Goal: Check status: Check status

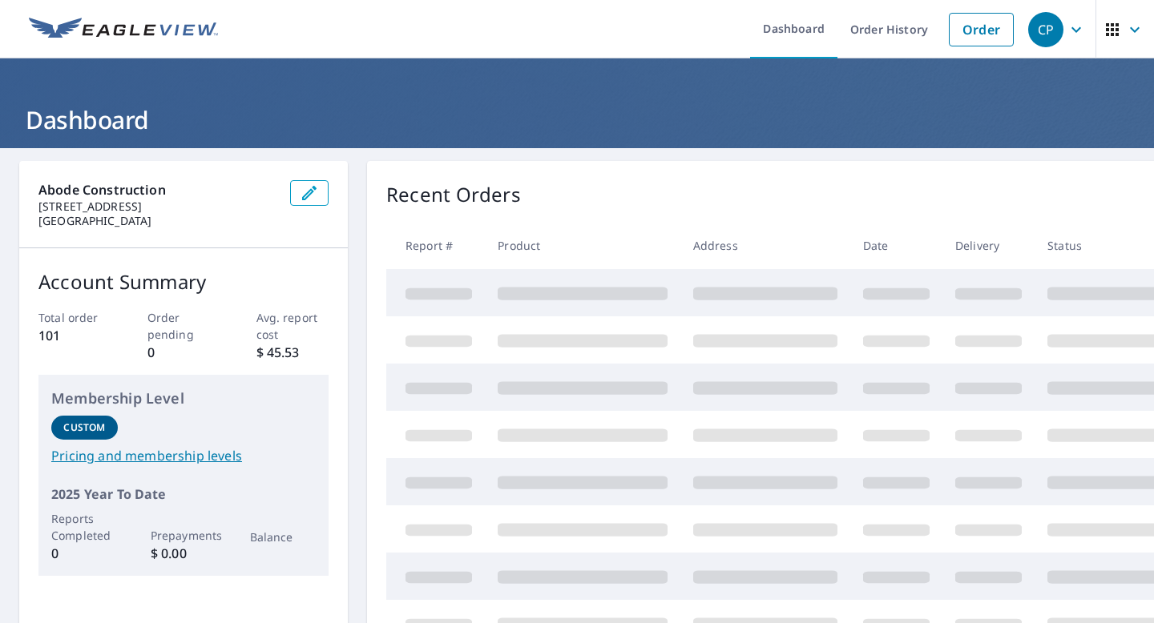
scroll to position [7, 0]
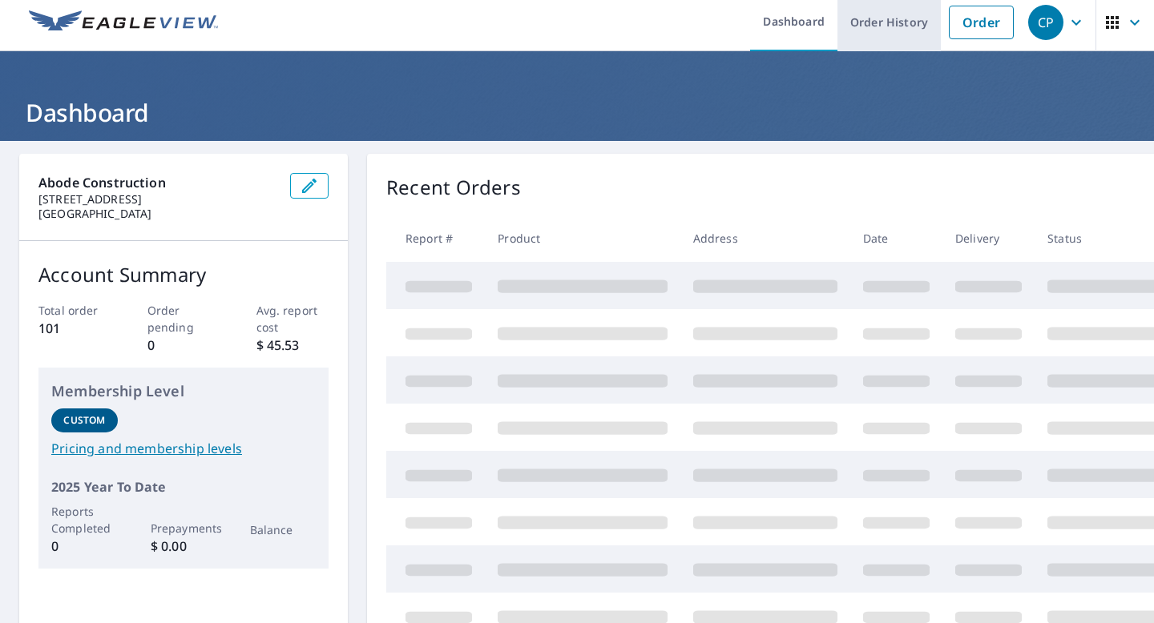
click at [892, 20] on link "Order History" at bounding box center [888, 22] width 103 height 58
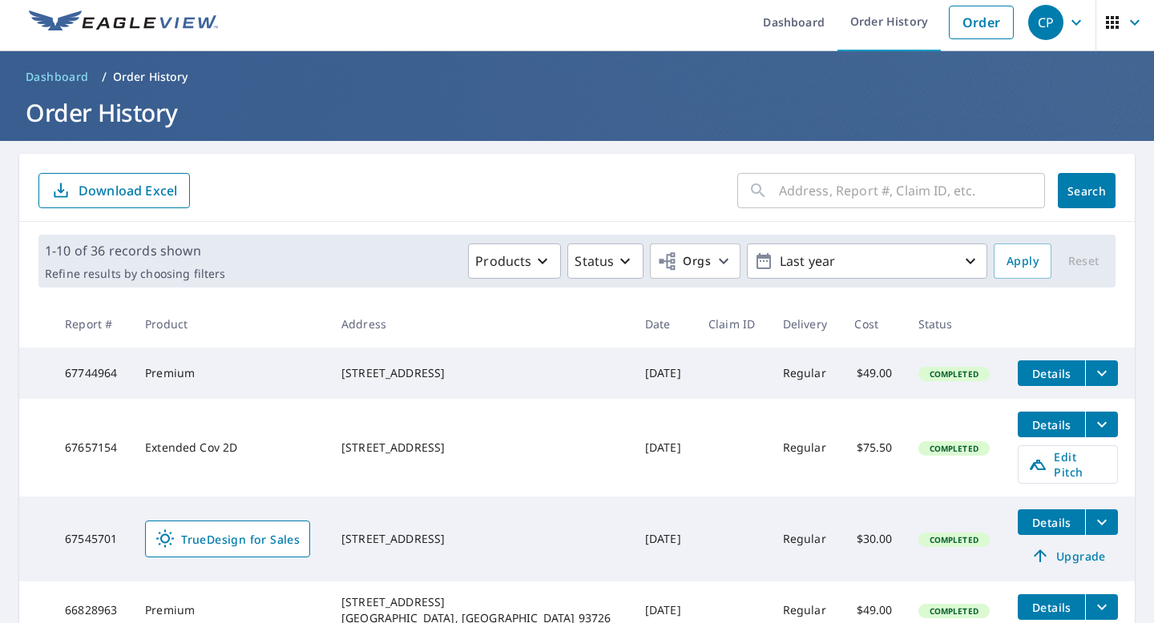
click at [1095, 373] on icon "filesDropdownBtn-67744964" at bounding box center [1101, 373] width 19 height 19
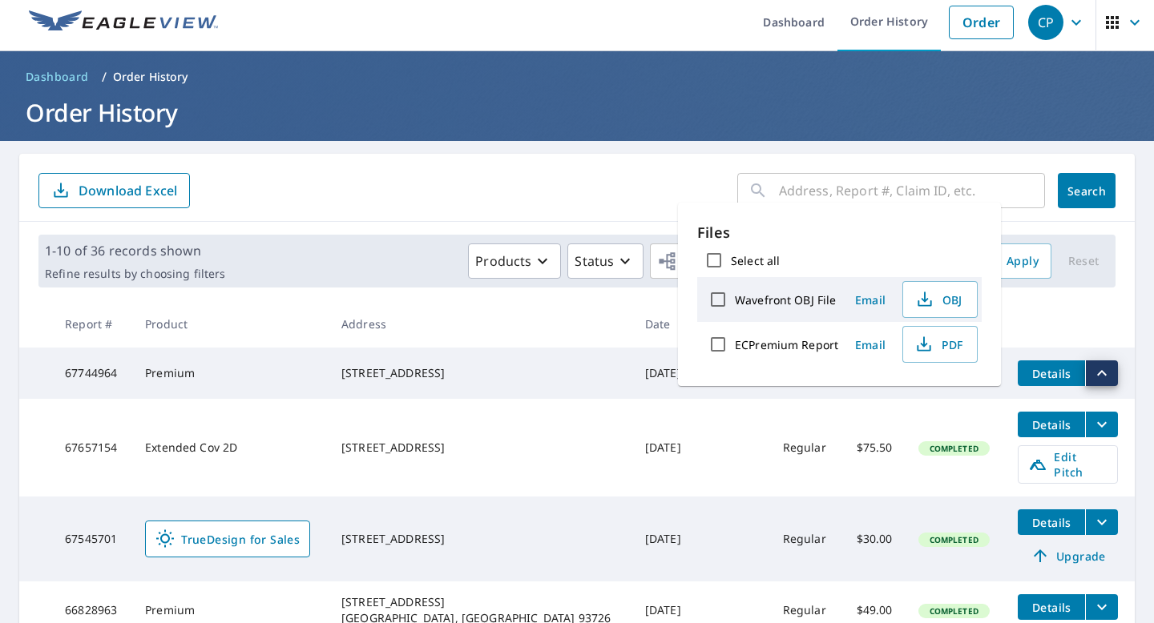
click at [1040, 369] on span "Details" at bounding box center [1051, 373] width 48 height 15
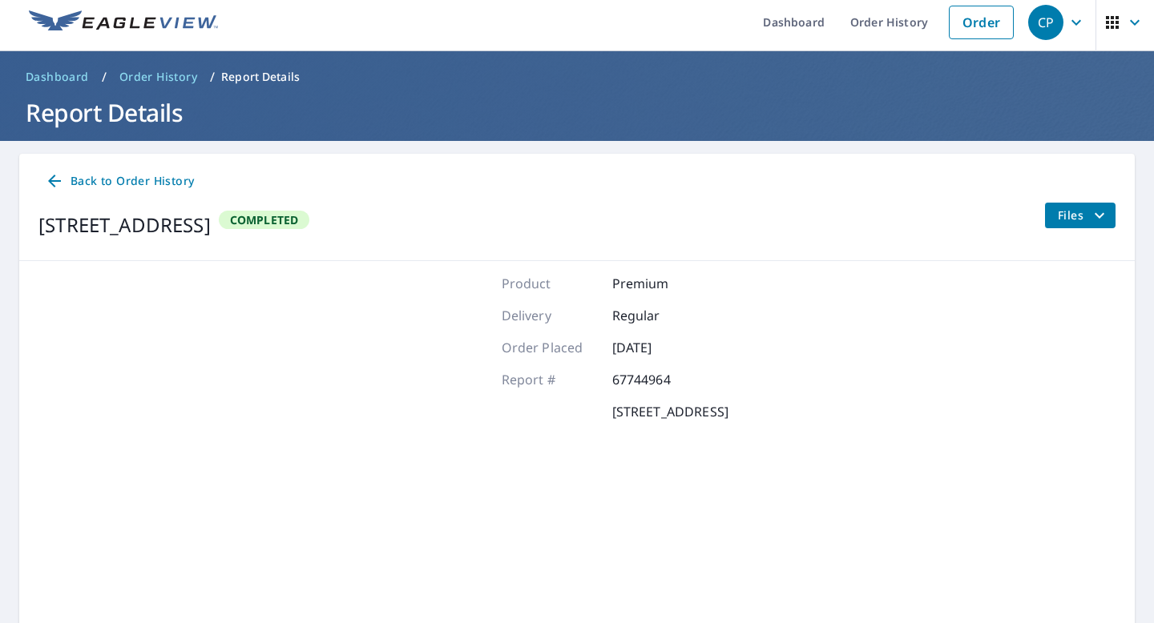
scroll to position [124, 0]
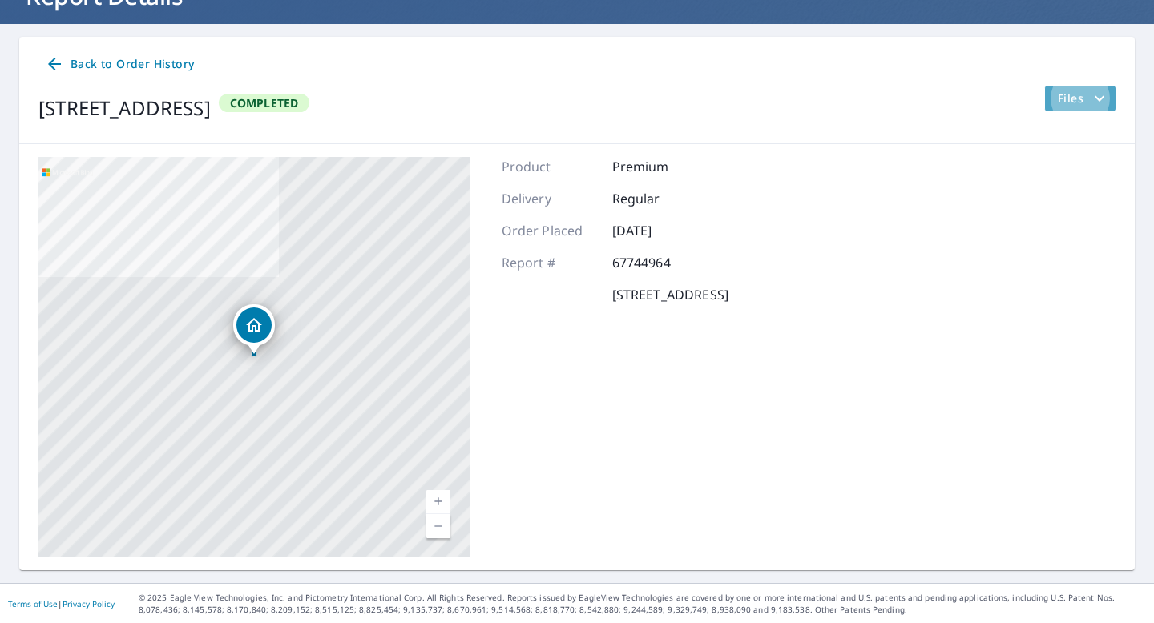
click at [1068, 104] on span "Files" at bounding box center [1083, 98] width 51 height 19
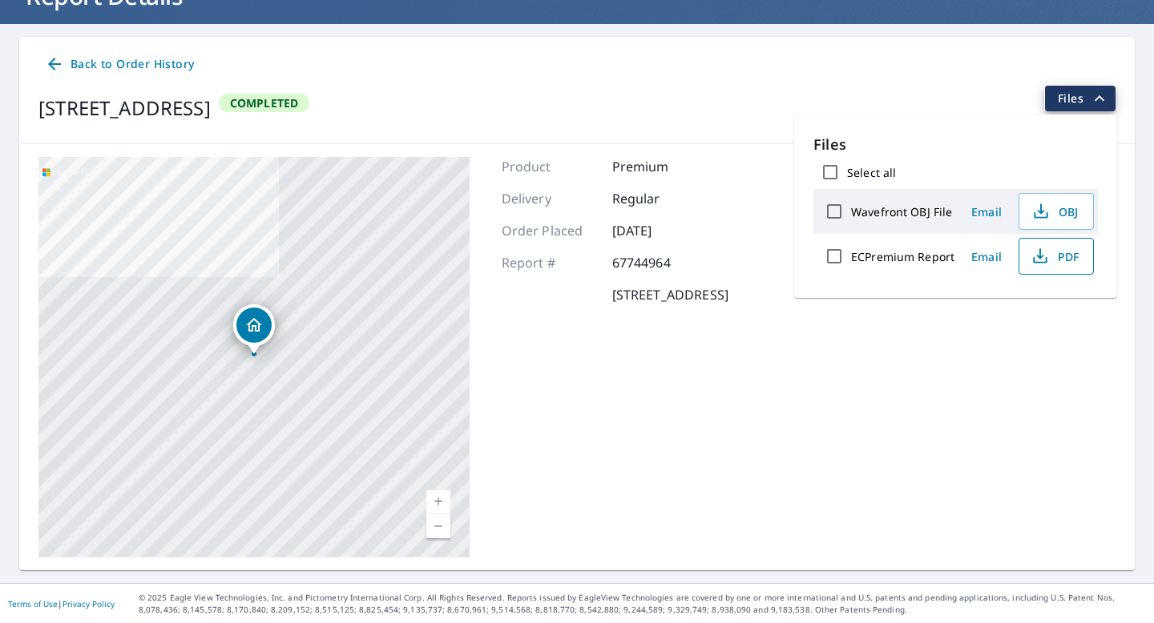
click at [1059, 254] on span "PDF" at bounding box center [1054, 256] width 51 height 19
